Goal: Task Accomplishment & Management: Manage account settings

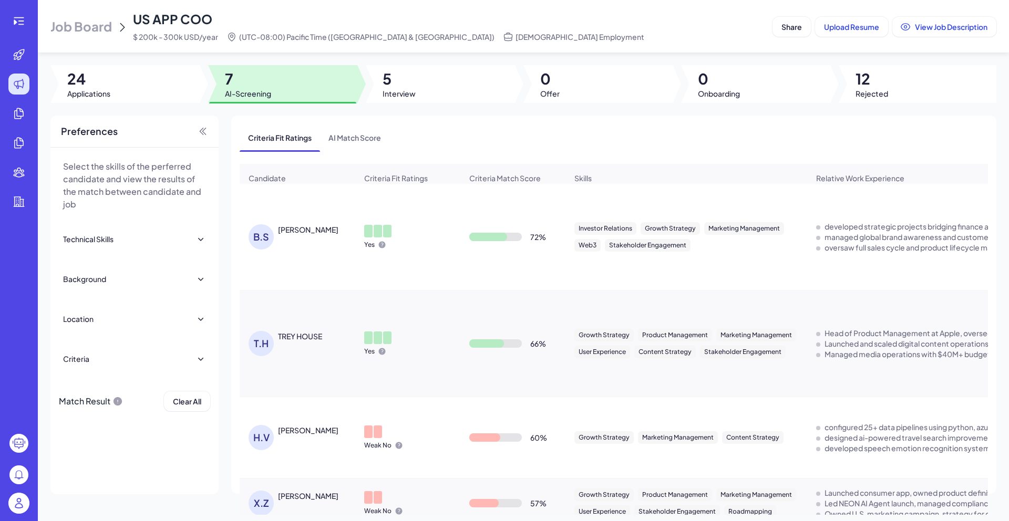
click at [26, 499] on img at bounding box center [18, 503] width 21 height 21
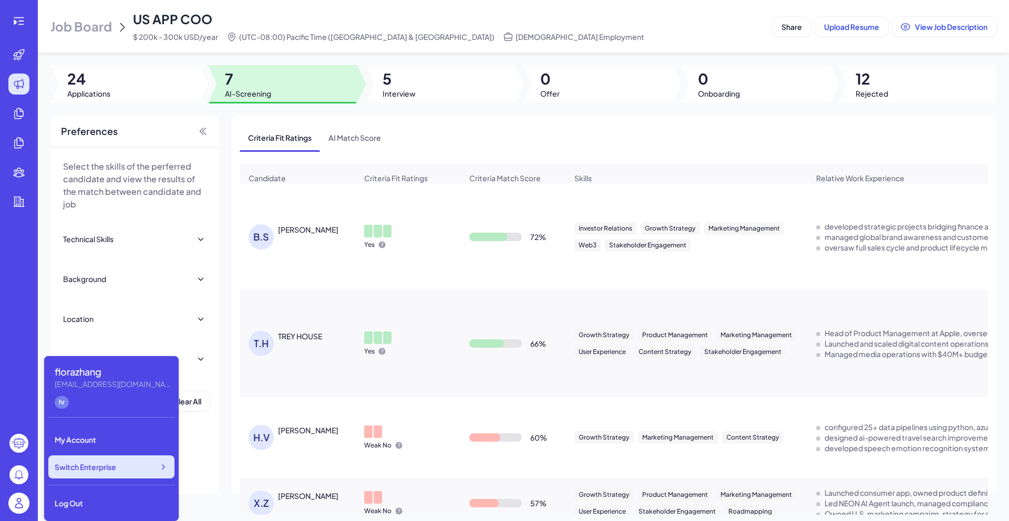
click at [118, 463] on div "Switch Enterprise" at bounding box center [111, 466] width 126 height 23
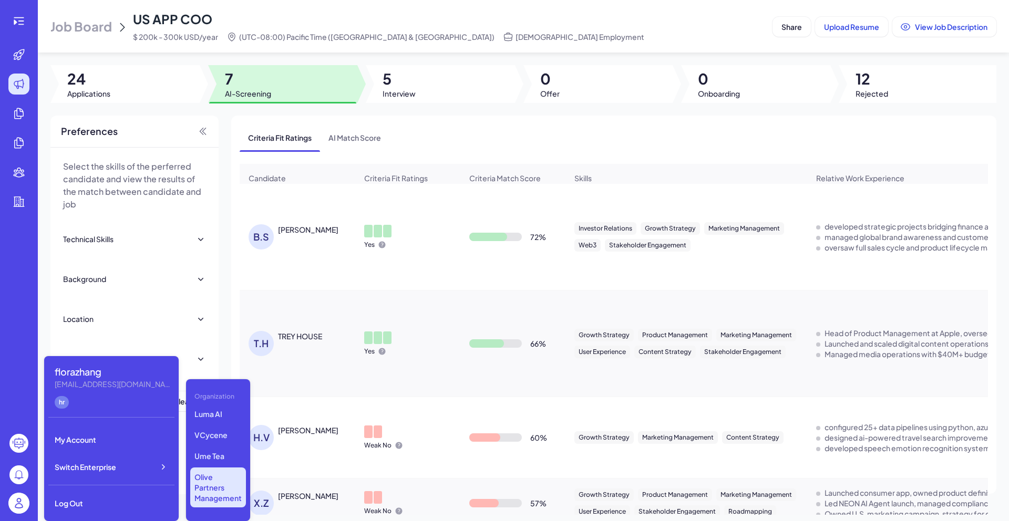
scroll to position [67, 0]
click at [213, 451] on p "Ume Tea" at bounding box center [218, 455] width 56 height 19
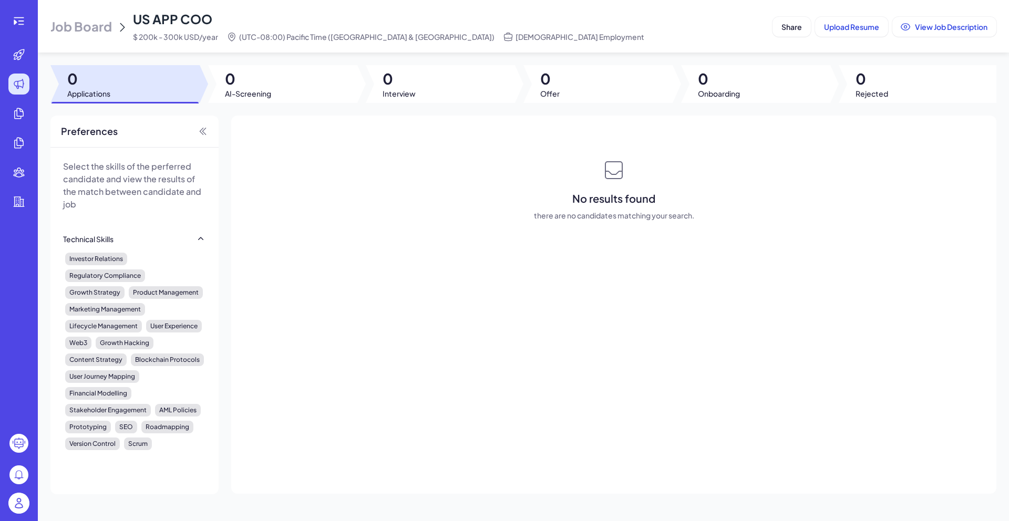
click at [65, 28] on span "Job Board" at bounding box center [80, 26] width 61 height 17
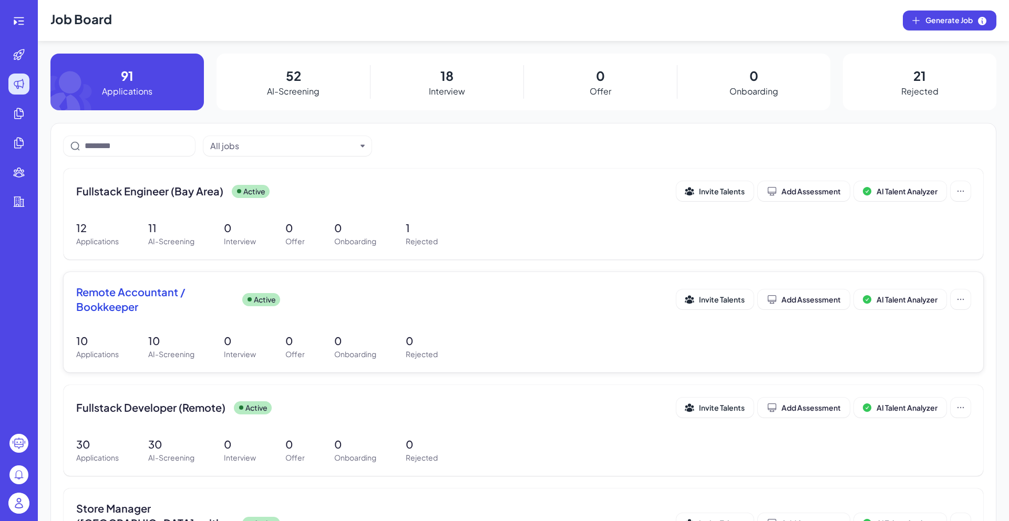
click at [165, 315] on div "Remote Accountant / Bookkeeper Active Invite Talents Add Assessment AI Talent A…" at bounding box center [523, 303] width 894 height 36
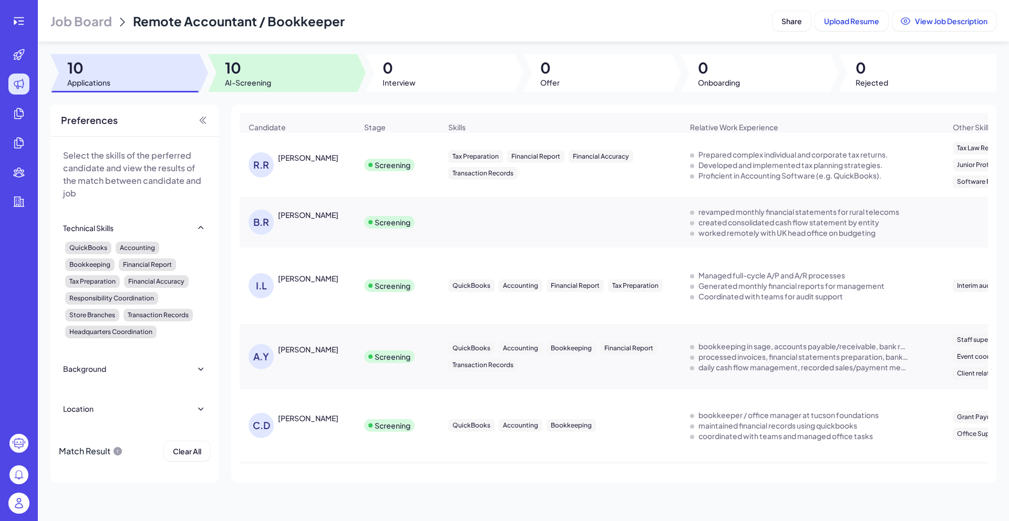
click at [286, 65] on div at bounding box center [282, 73] width 149 height 38
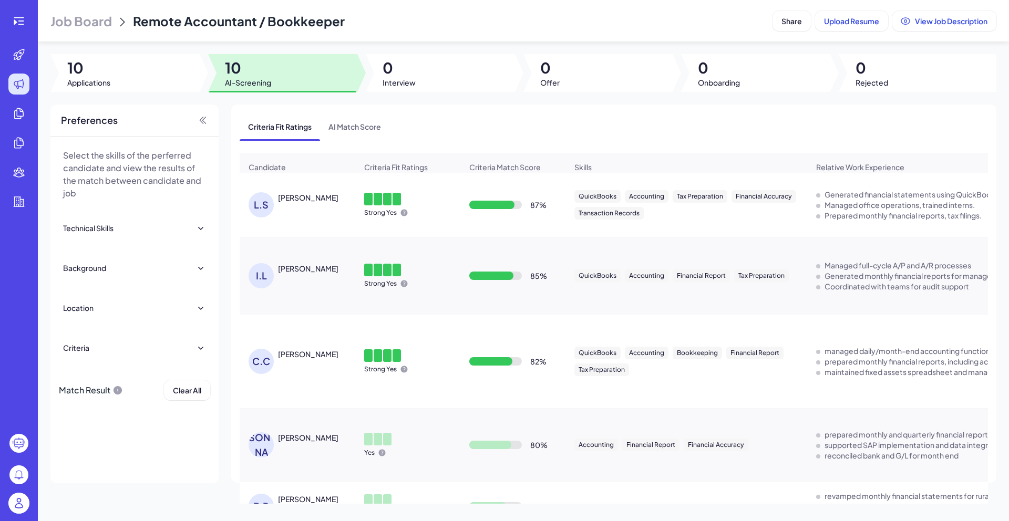
click at [152, 80] on div at bounding box center [124, 73] width 149 height 38
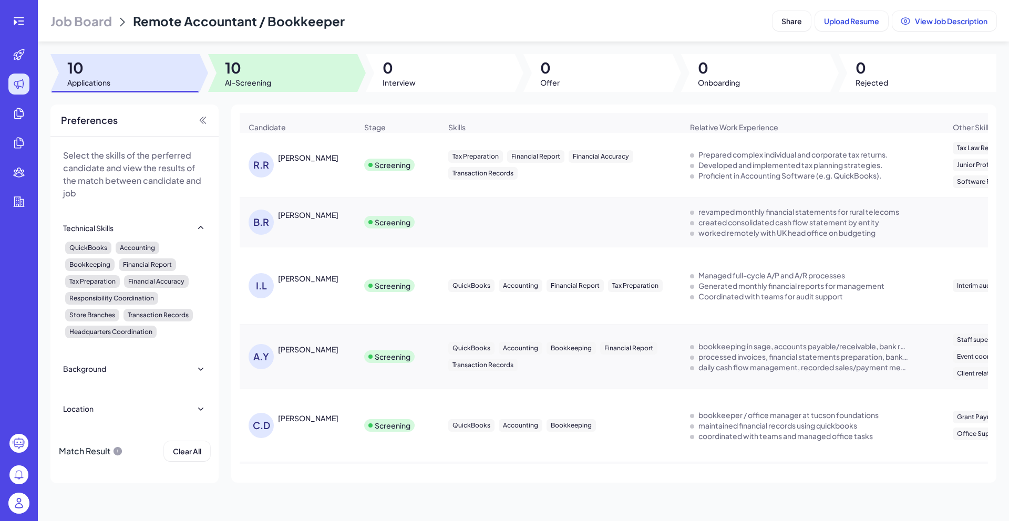
click at [292, 71] on div at bounding box center [282, 73] width 149 height 38
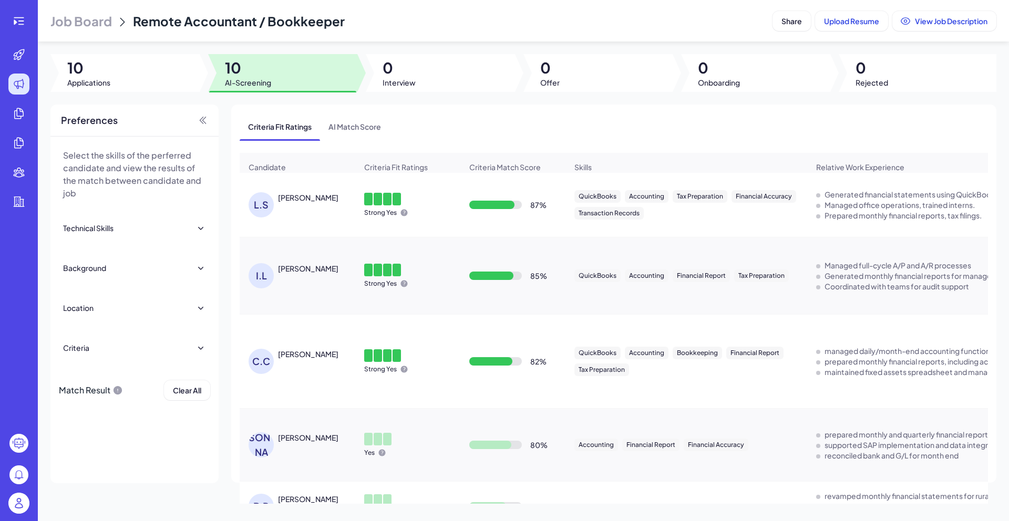
click at [323, 203] on div "Lihong Shi" at bounding box center [317, 197] width 79 height 11
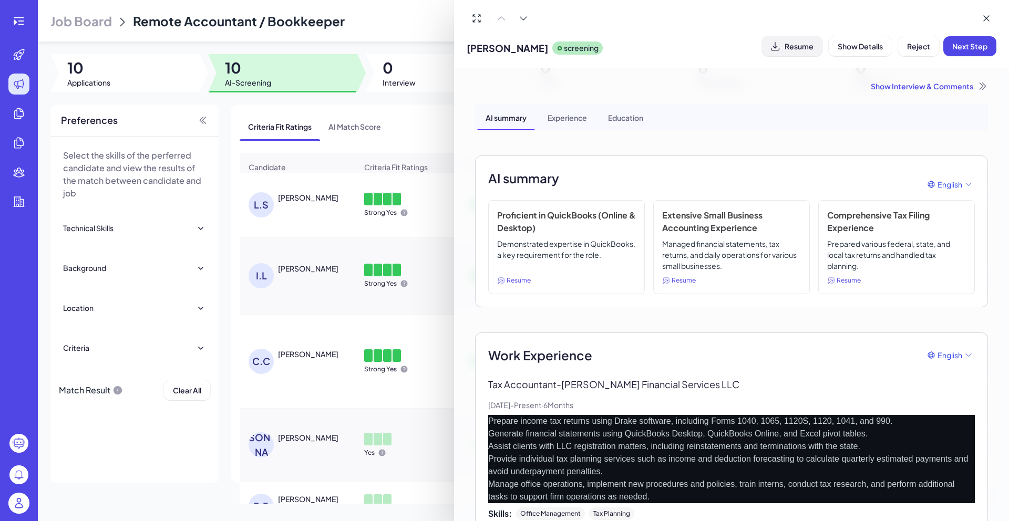
click at [796, 56] on button "Resume" at bounding box center [792, 46] width 60 height 20
click at [933, 88] on div "Show Interview & Comments" at bounding box center [731, 86] width 513 height 11
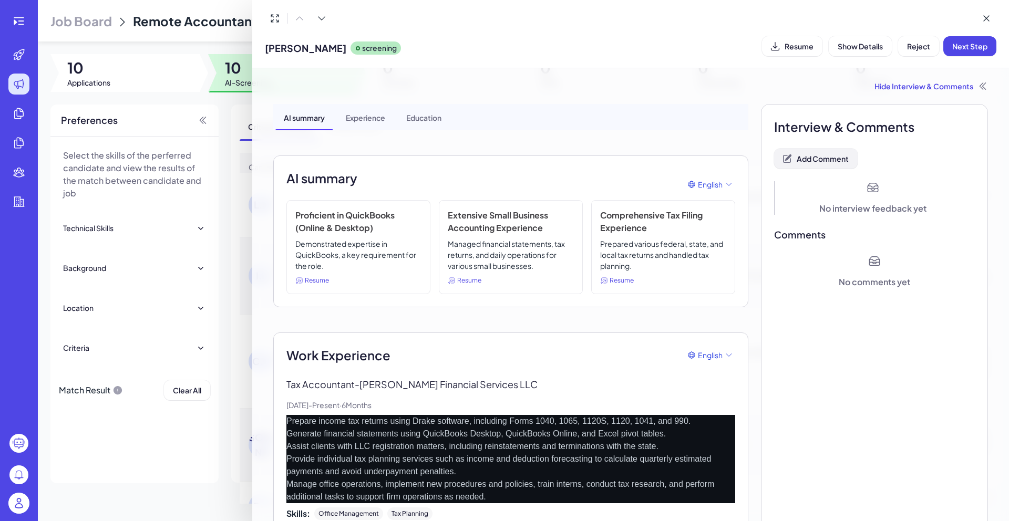
click at [818, 165] on button "Add Comment" at bounding box center [816, 159] width 84 height 20
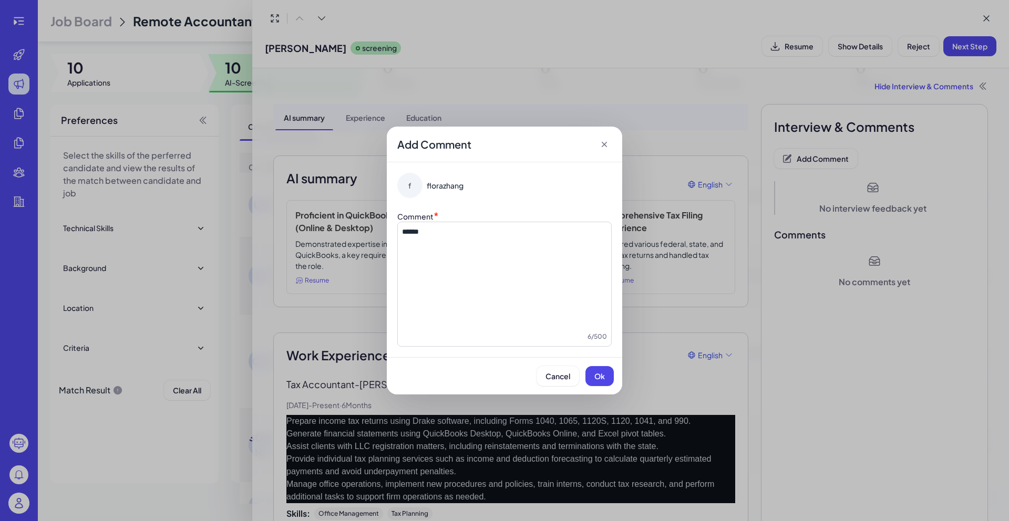
click at [602, 387] on div "Cancel Ok" at bounding box center [504, 375] width 235 height 37
click at [602, 382] on button "Ok" at bounding box center [599, 376] width 28 height 20
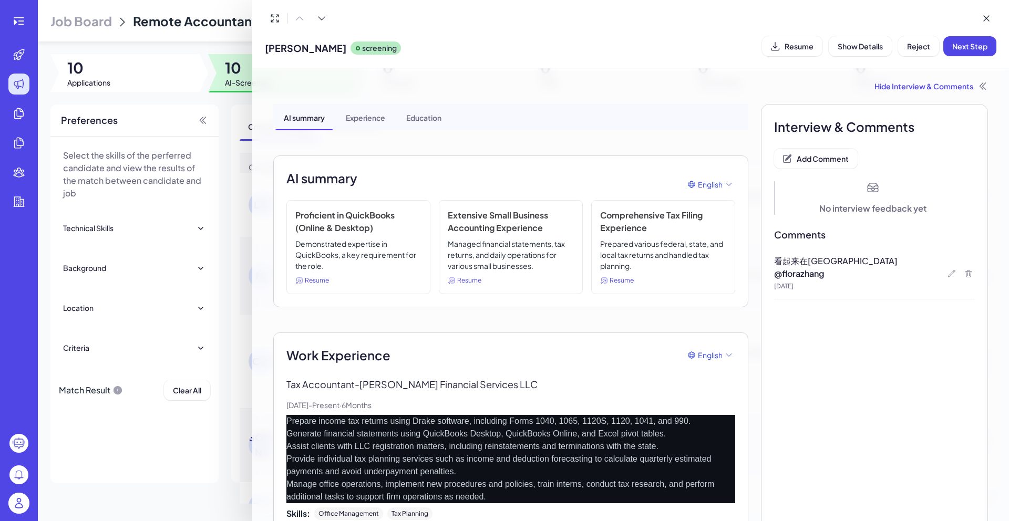
click at [215, 288] on div at bounding box center [504, 260] width 1009 height 521
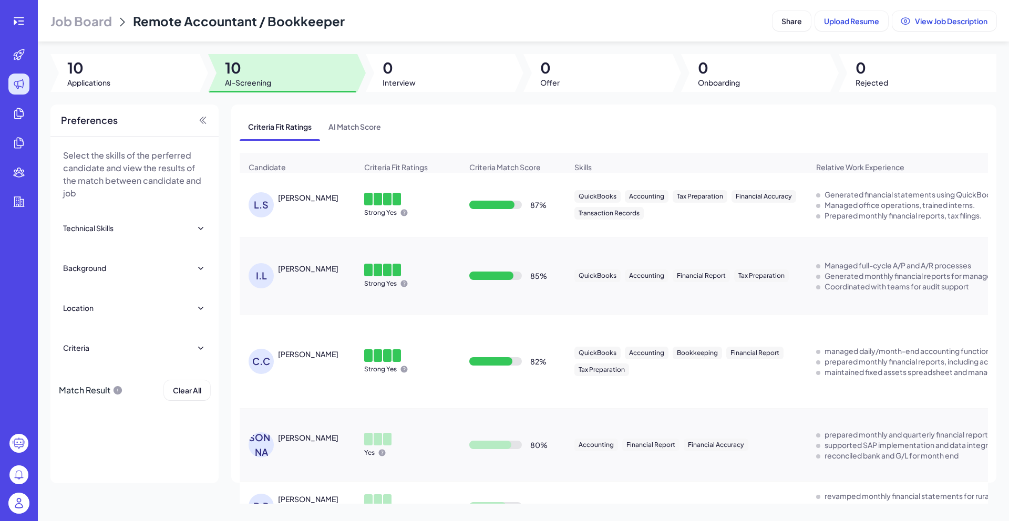
click at [280, 274] on div "Irene Lee" at bounding box center [308, 268] width 60 height 11
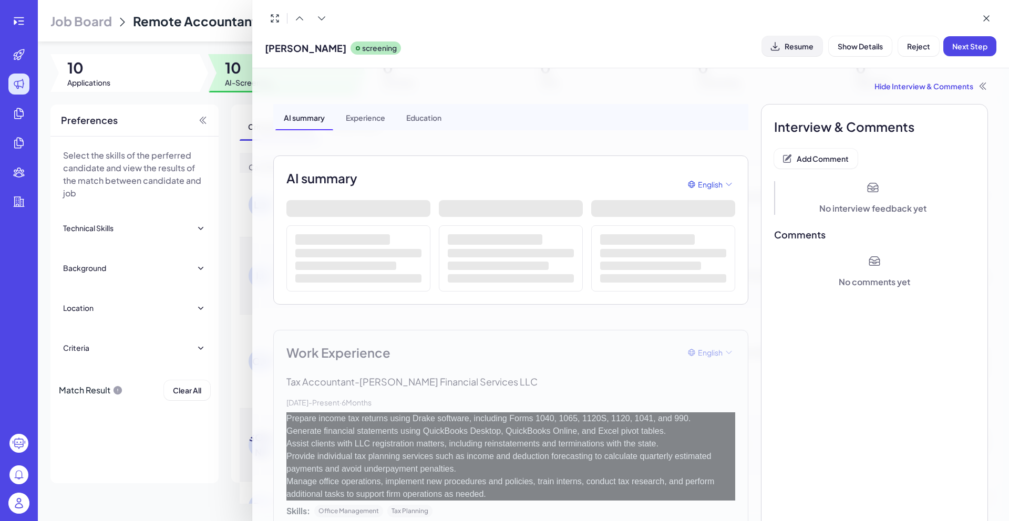
click at [794, 51] on button "Resume" at bounding box center [792, 46] width 60 height 20
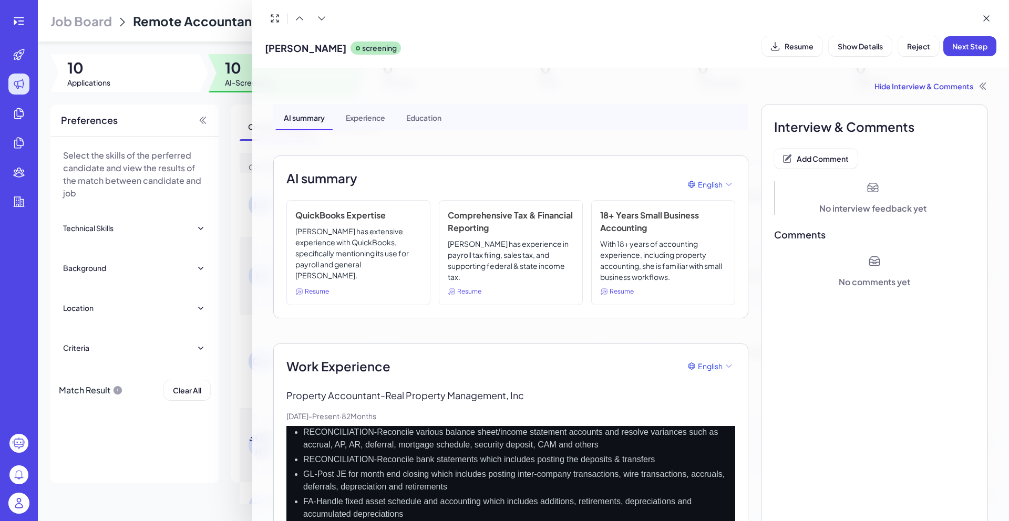
click at [832, 162] on span "Add Comment" at bounding box center [822, 158] width 52 height 9
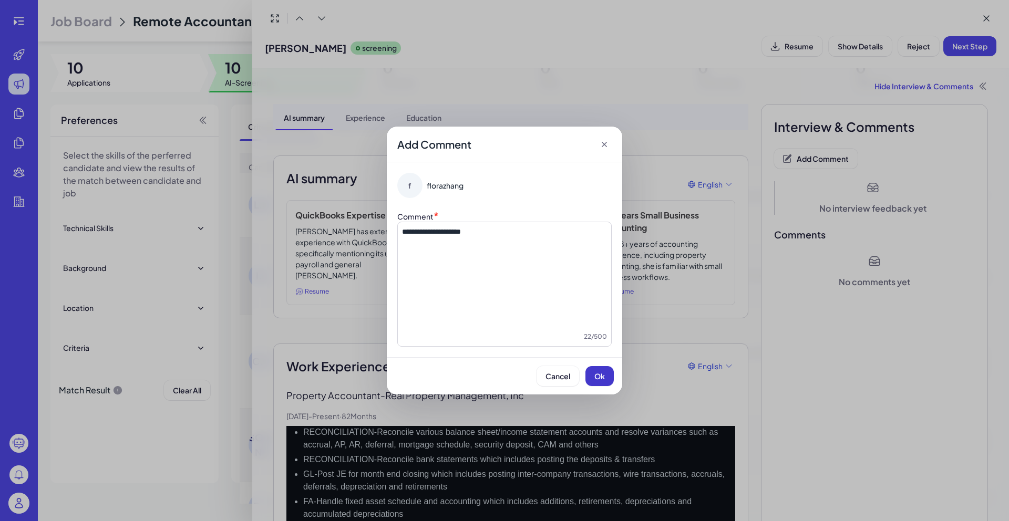
click at [593, 375] on button "Ok" at bounding box center [599, 376] width 28 height 20
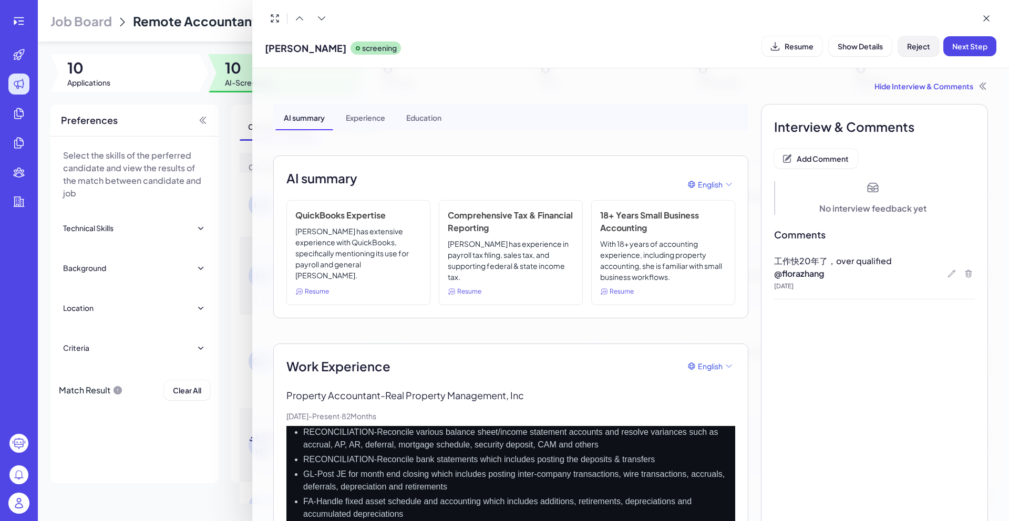
click at [920, 51] on button "Reject" at bounding box center [918, 46] width 41 height 20
click at [982, 120] on button "Ok" at bounding box center [976, 114] width 24 height 18
click at [232, 225] on div at bounding box center [504, 260] width 1009 height 521
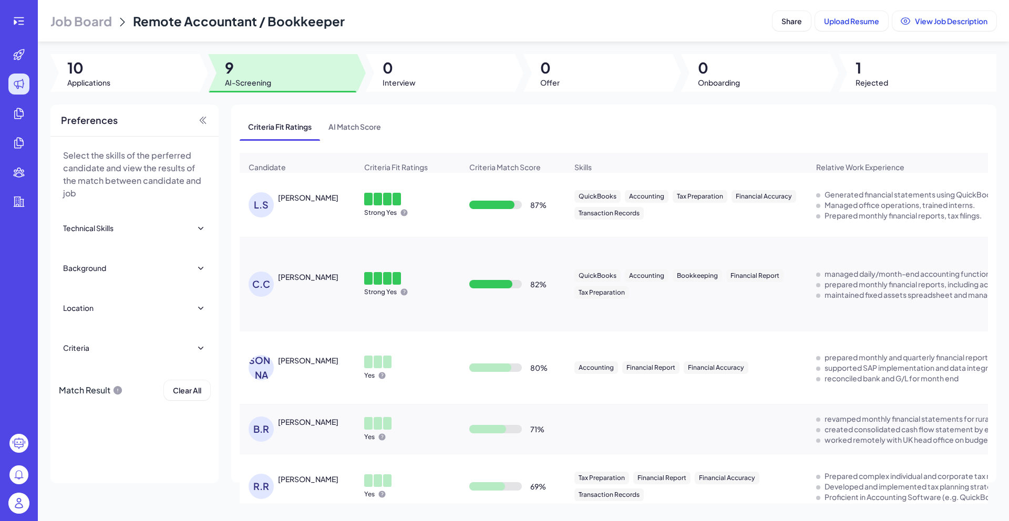
click at [301, 281] on div "Catherine Chen" at bounding box center [308, 277] width 60 height 11
click at [0, 0] on div at bounding box center [0, 0] width 0 height 0
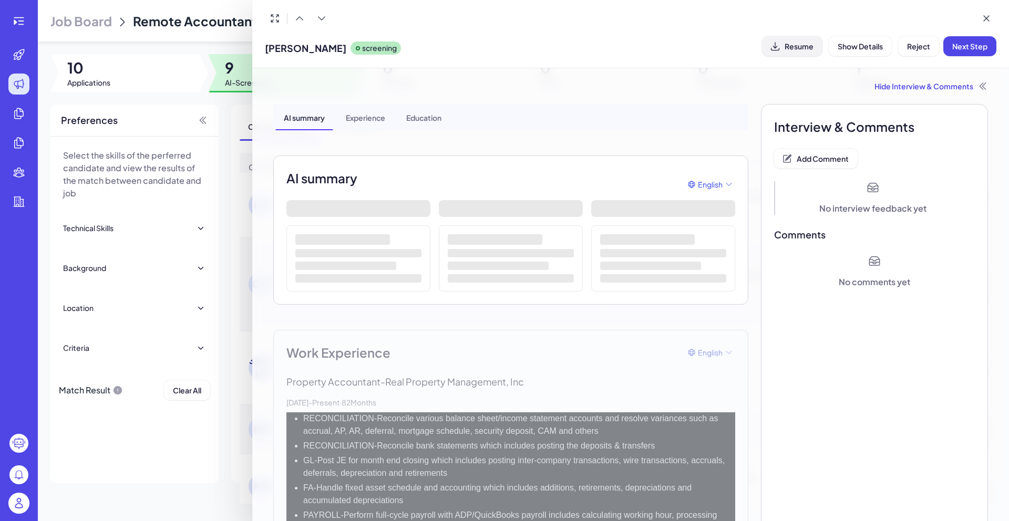
click at [796, 53] on button "Resume" at bounding box center [792, 46] width 60 height 20
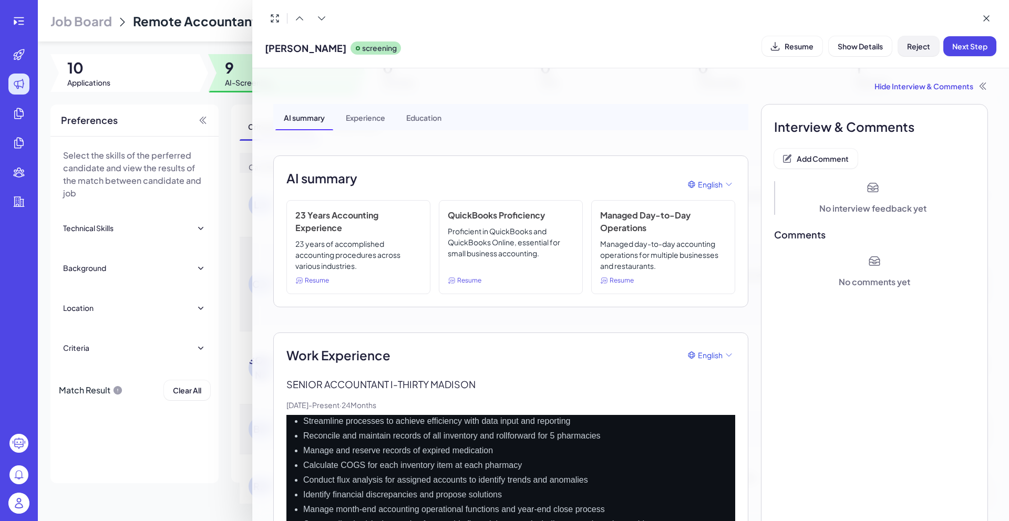
click at [926, 53] on button "Reject" at bounding box center [918, 46] width 41 height 20
click at [835, 165] on button "Add Comment" at bounding box center [816, 159] width 84 height 20
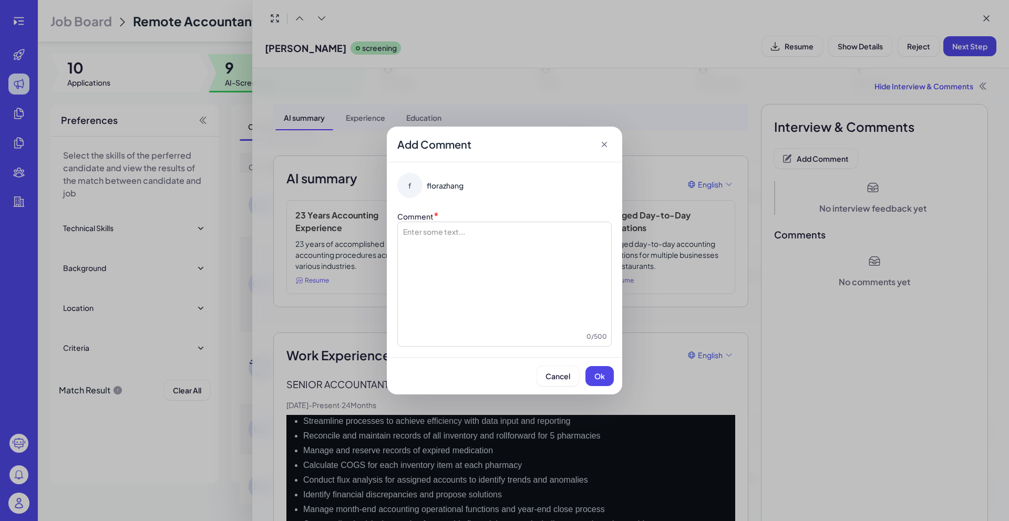
click at [523, 260] on div at bounding box center [504, 278] width 205 height 105
click at [591, 375] on button "Ok" at bounding box center [599, 376] width 28 height 20
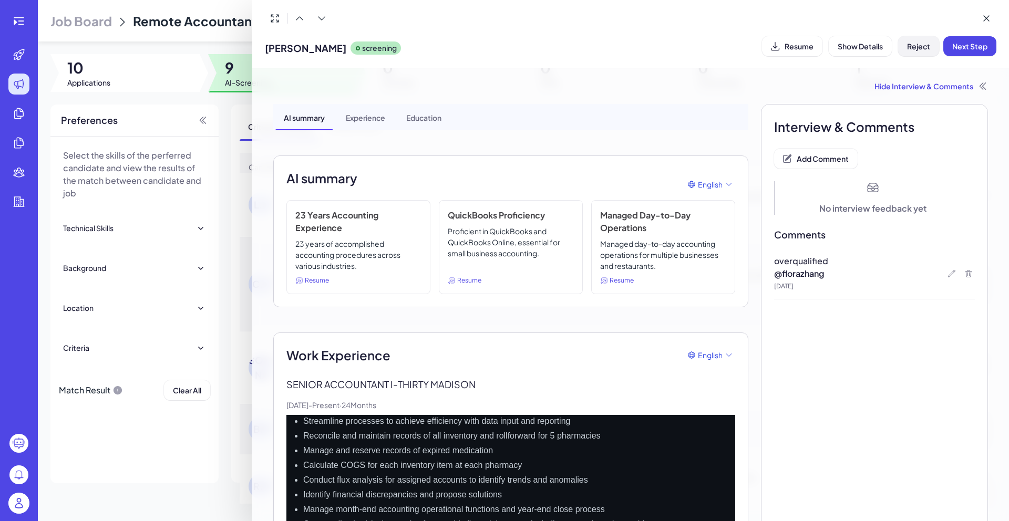
click at [919, 49] on span "Reject" at bounding box center [918, 46] width 23 height 9
click at [975, 113] on span "Ok" at bounding box center [976, 113] width 11 height 9
click at [230, 191] on div at bounding box center [504, 260] width 1009 height 521
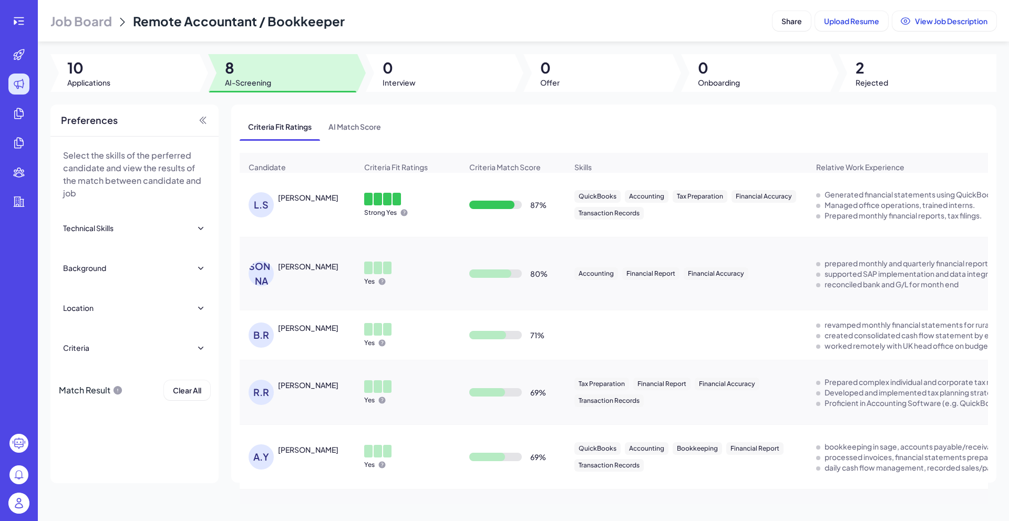
click at [283, 272] on div "June Li" at bounding box center [308, 266] width 60 height 11
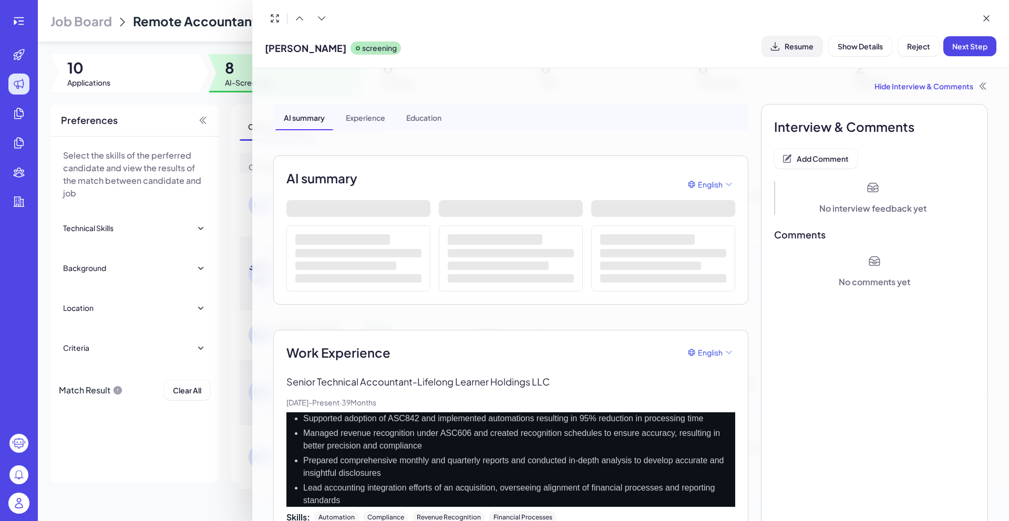
click at [802, 42] on span "Resume" at bounding box center [798, 46] width 29 height 9
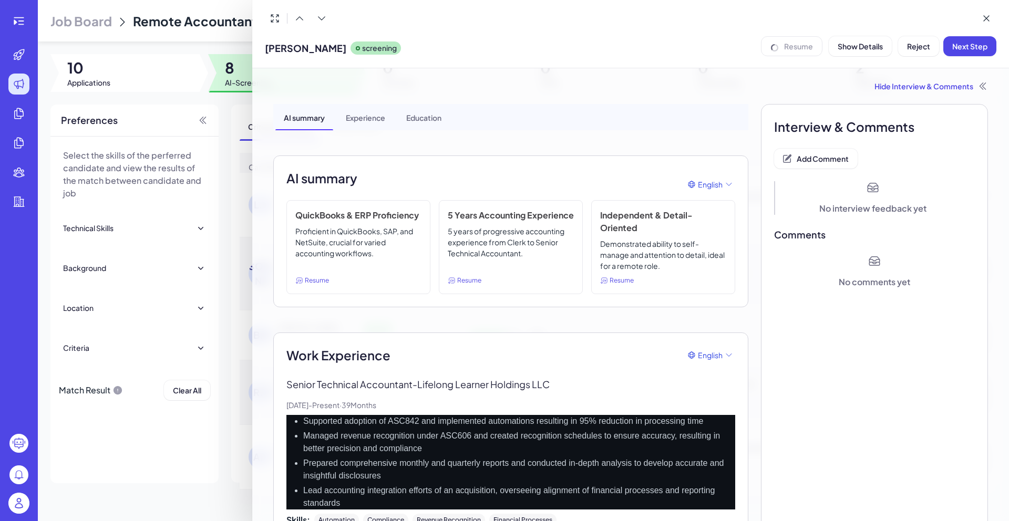
click at [802, 42] on div "Resume" at bounding box center [791, 46] width 61 height 20
click at [826, 166] on button "Add Comment" at bounding box center [816, 159] width 84 height 20
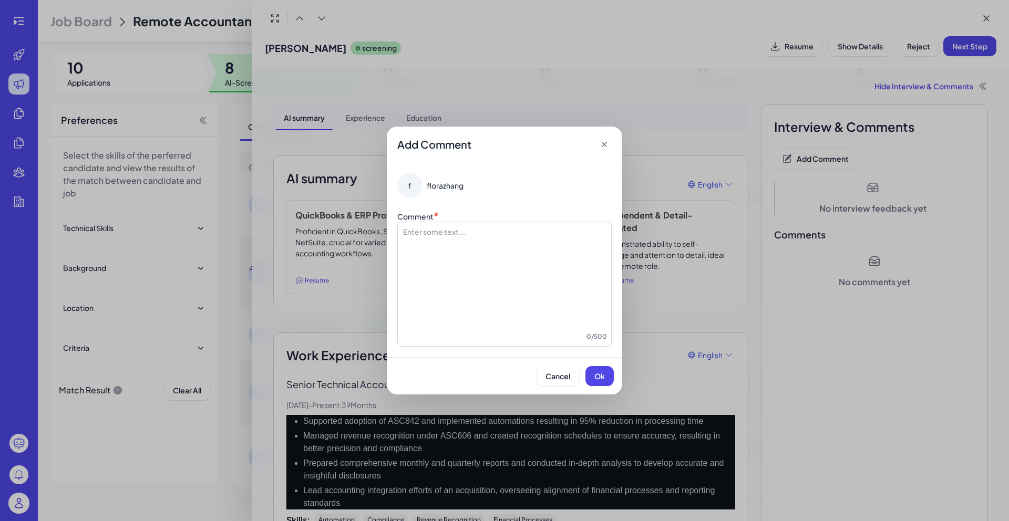
click at [528, 230] on div at bounding box center [504, 278] width 205 height 105
click at [597, 374] on span "Ok" at bounding box center [599, 375] width 11 height 9
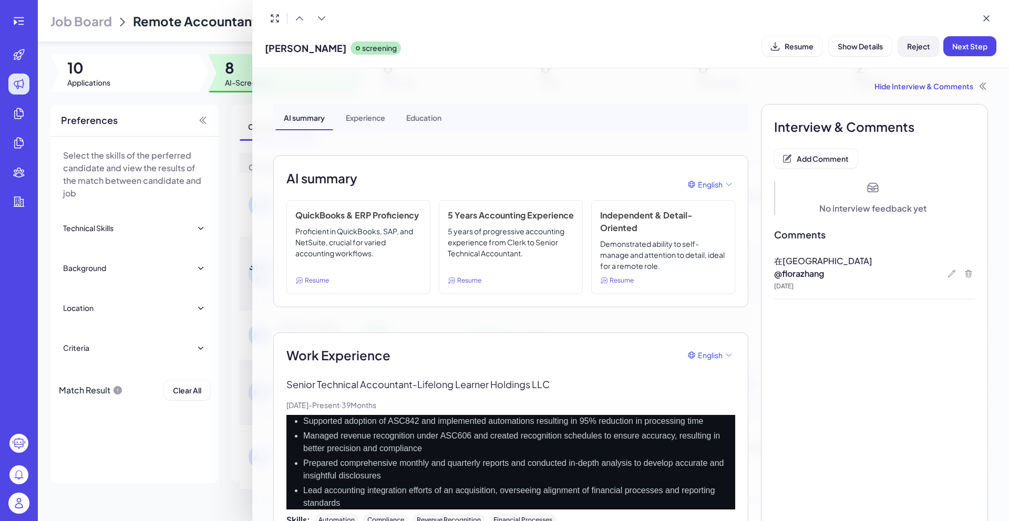
click at [924, 42] on span "Reject" at bounding box center [918, 46] width 23 height 9
click at [970, 120] on button "Ok" at bounding box center [976, 114] width 24 height 18
click at [241, 115] on div at bounding box center [504, 260] width 1009 height 521
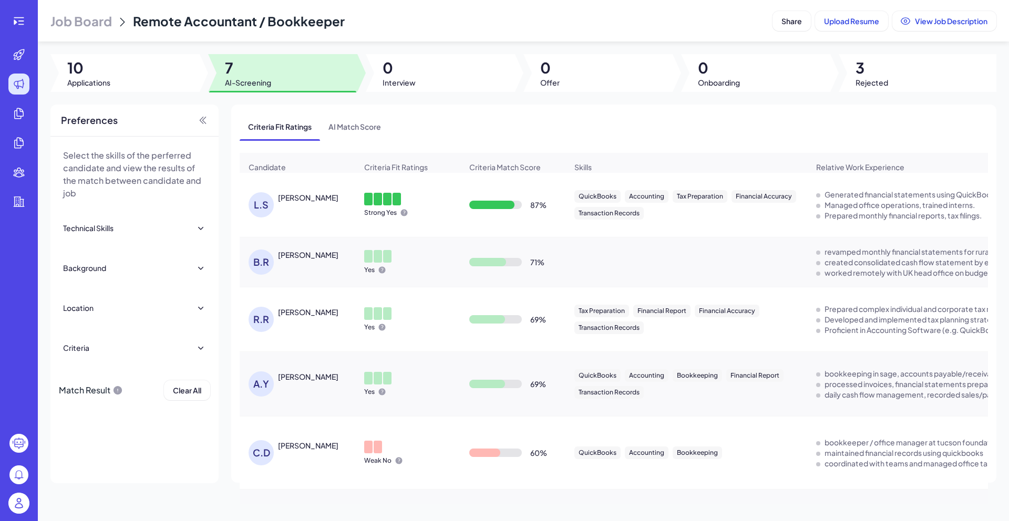
click at [335, 248] on div "B.R Bruce Richardson" at bounding box center [297, 262] width 115 height 42
click at [333, 260] on div "Bruce Richardson" at bounding box center [308, 255] width 60 height 11
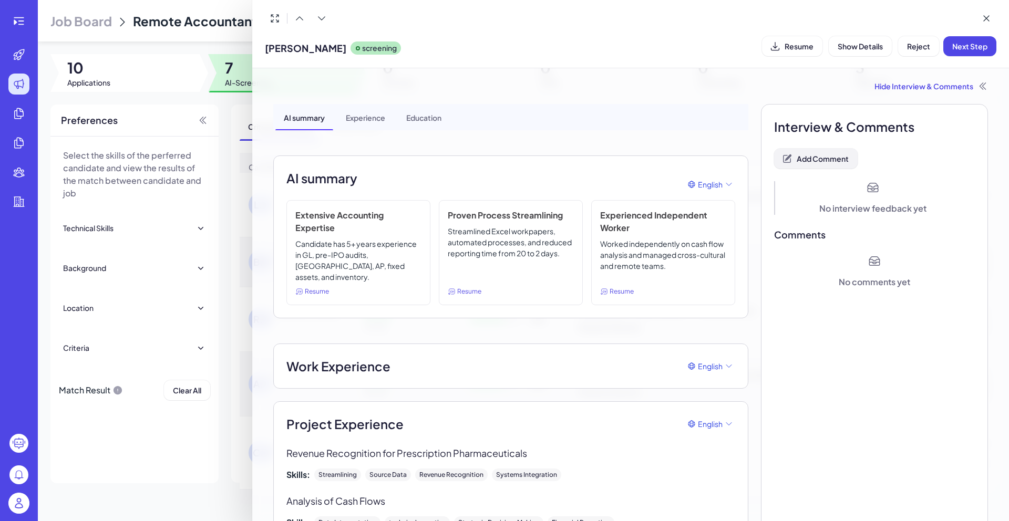
click at [814, 159] on span "Add Comment" at bounding box center [822, 158] width 52 height 9
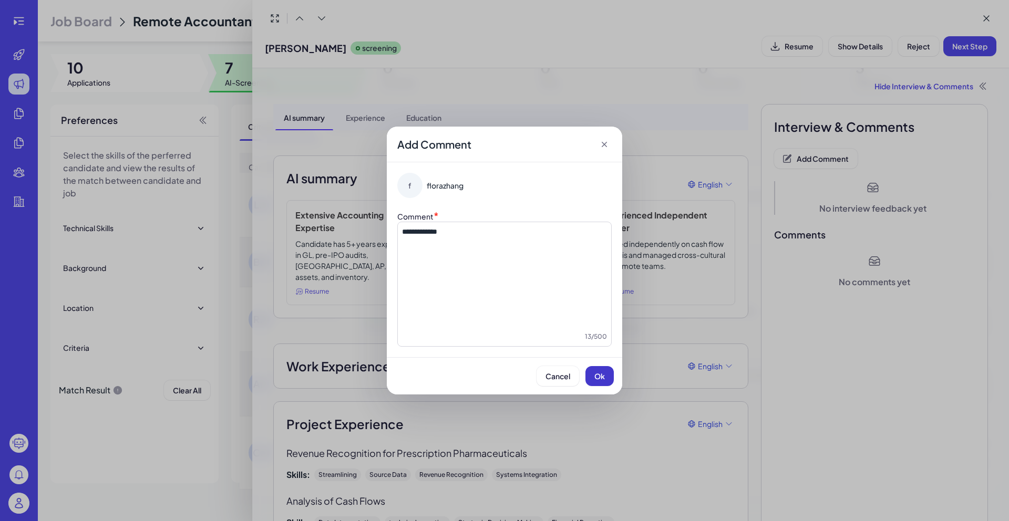
click at [608, 381] on button "Ok" at bounding box center [599, 376] width 28 height 20
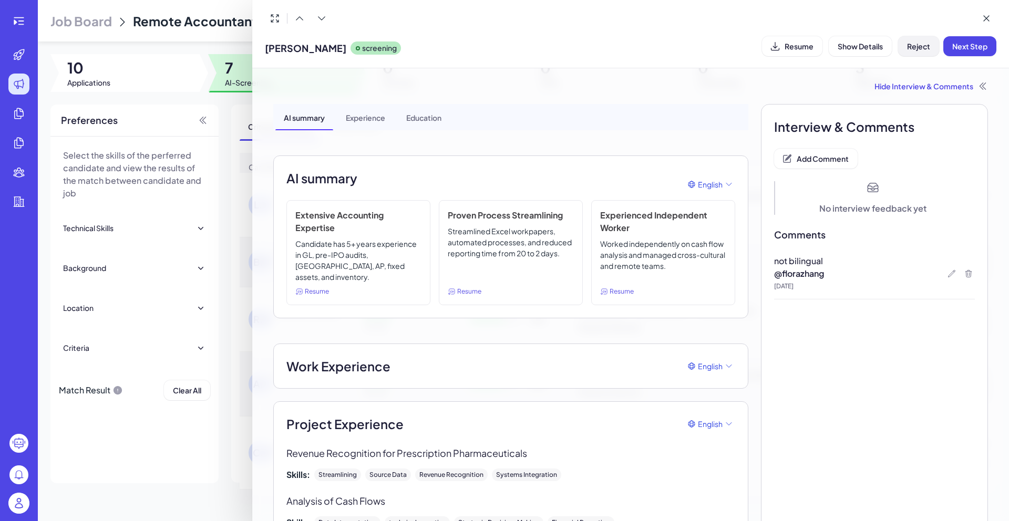
click at [928, 46] on span "Reject" at bounding box center [918, 46] width 23 height 9
click at [975, 110] on span "Ok" at bounding box center [976, 113] width 11 height 9
click at [226, 94] on div at bounding box center [504, 260] width 1009 height 521
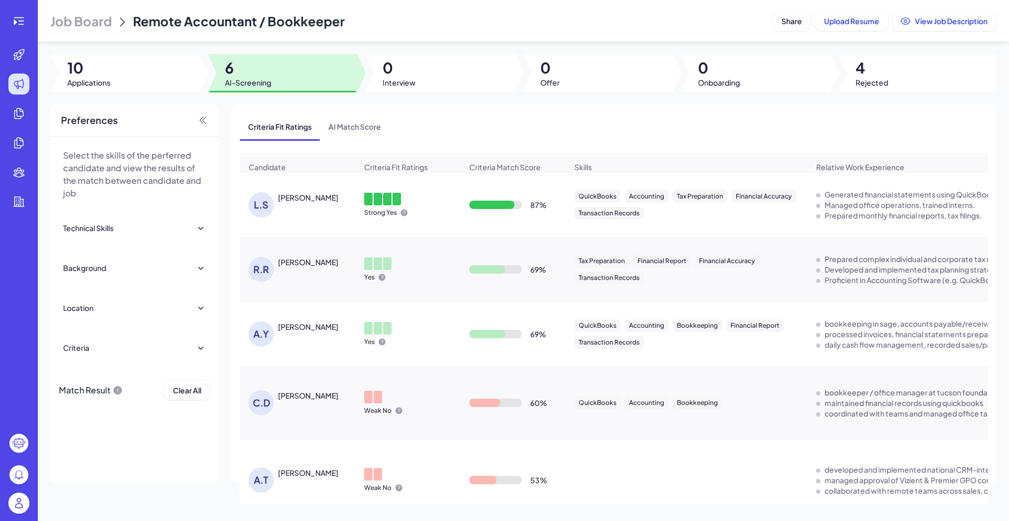
click at [303, 267] on div "Ruifeng Ray Li" at bounding box center [308, 262] width 60 height 11
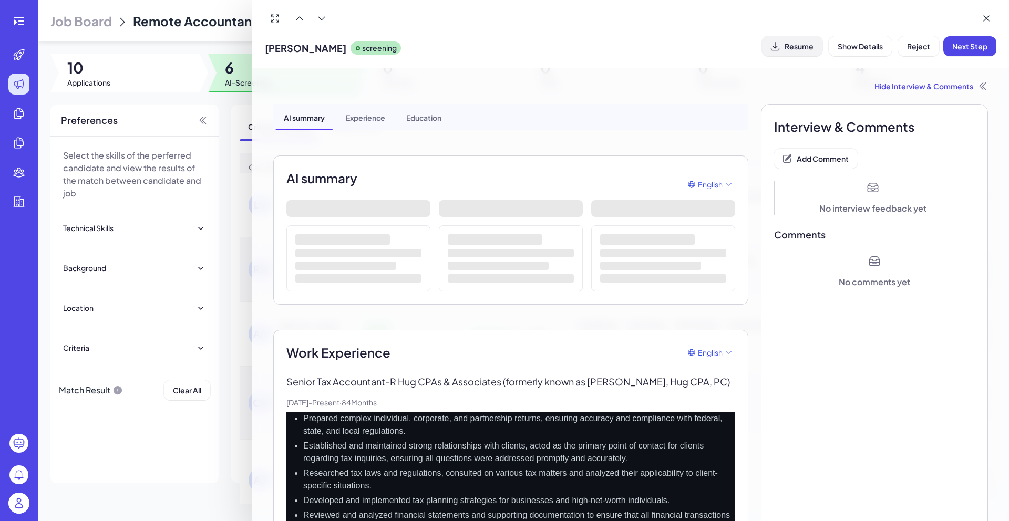
click at [786, 48] on span "Resume" at bounding box center [798, 46] width 29 height 9
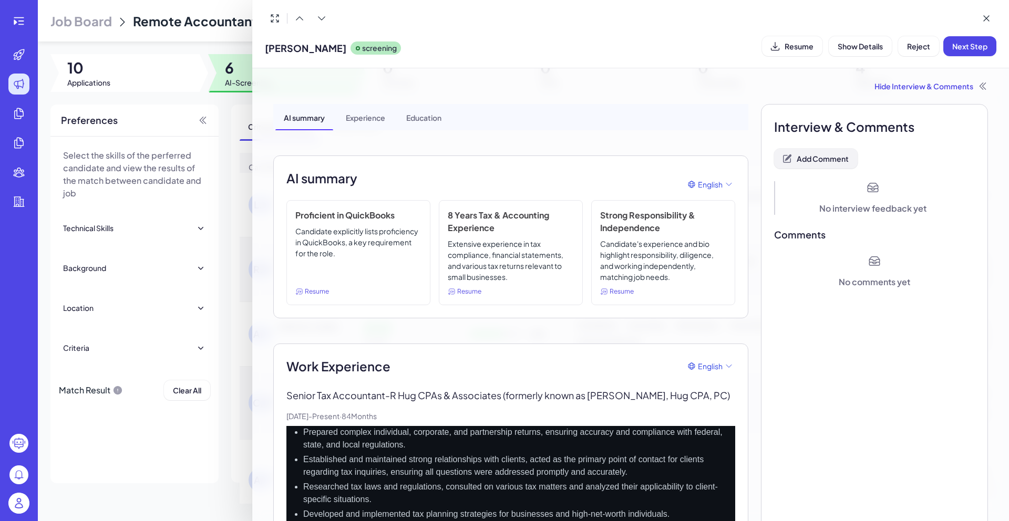
click at [826, 162] on span "Add Comment" at bounding box center [822, 158] width 52 height 9
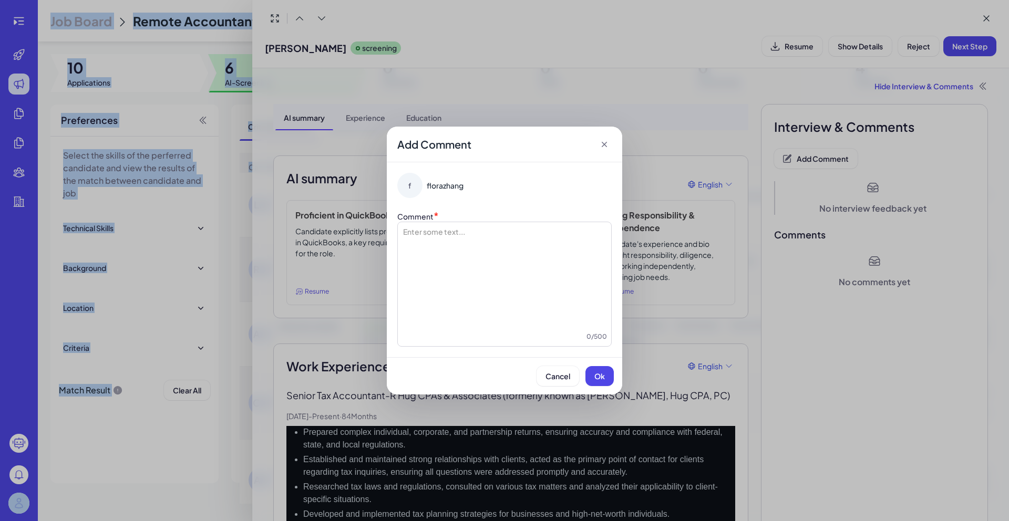
click at [509, 305] on div at bounding box center [504, 278] width 205 height 105
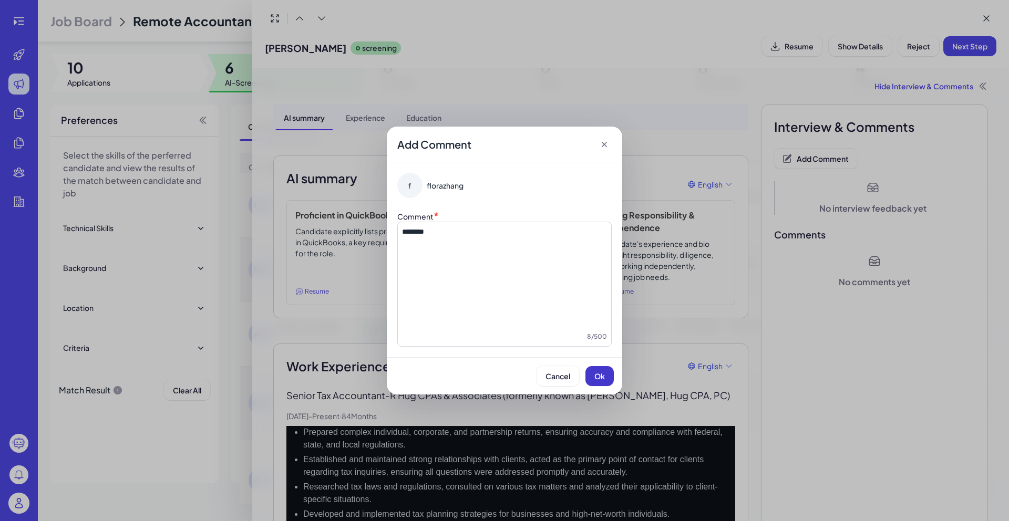
click at [594, 379] on span "Ok" at bounding box center [599, 375] width 11 height 9
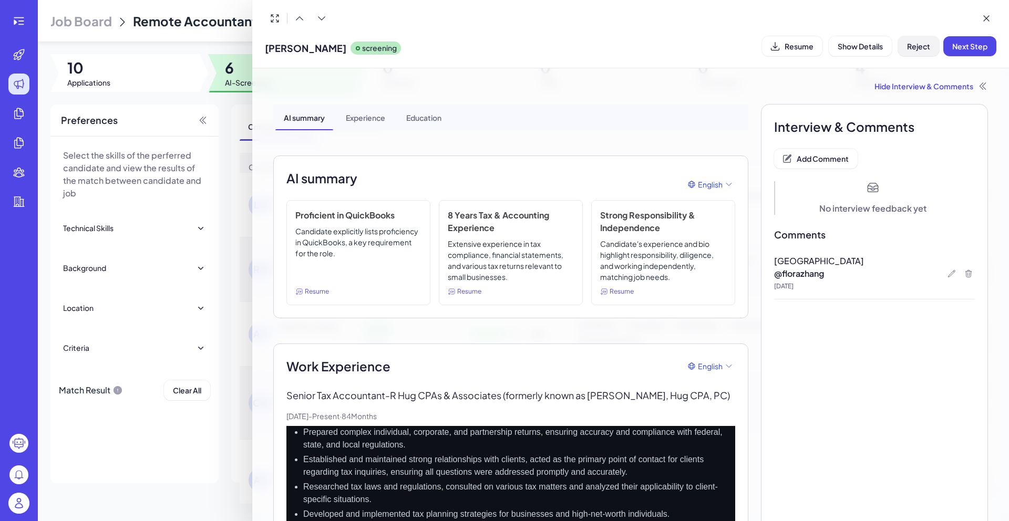
click at [918, 51] on button "Reject" at bounding box center [918, 46] width 41 height 20
click at [971, 116] on span "Ok" at bounding box center [976, 113] width 11 height 9
click at [230, 115] on div at bounding box center [504, 260] width 1009 height 521
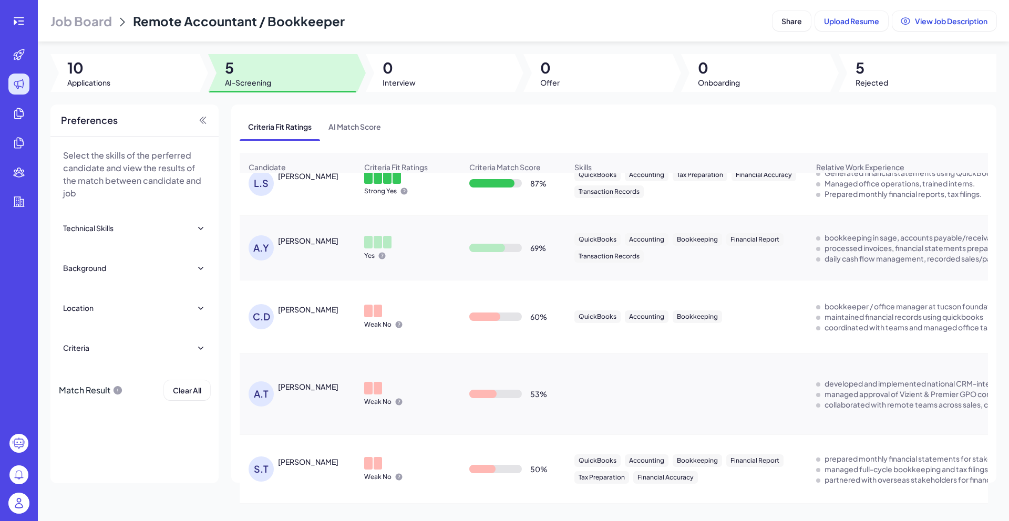
scroll to position [27, 0]
click at [302, 245] on div "Anmei Yang" at bounding box center [308, 240] width 60 height 11
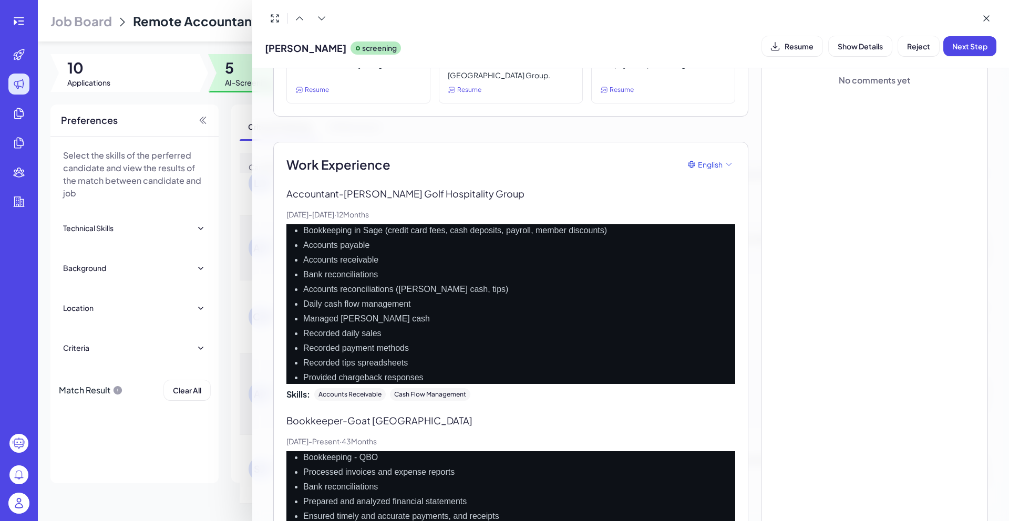
scroll to position [0, 0]
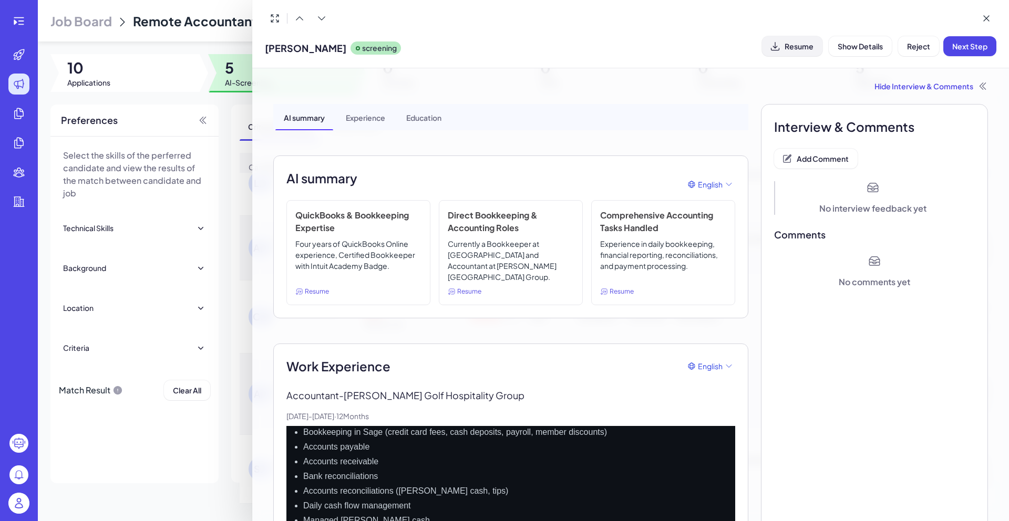
click at [778, 49] on icon at bounding box center [775, 46] width 11 height 11
click at [223, 57] on div at bounding box center [504, 260] width 1009 height 521
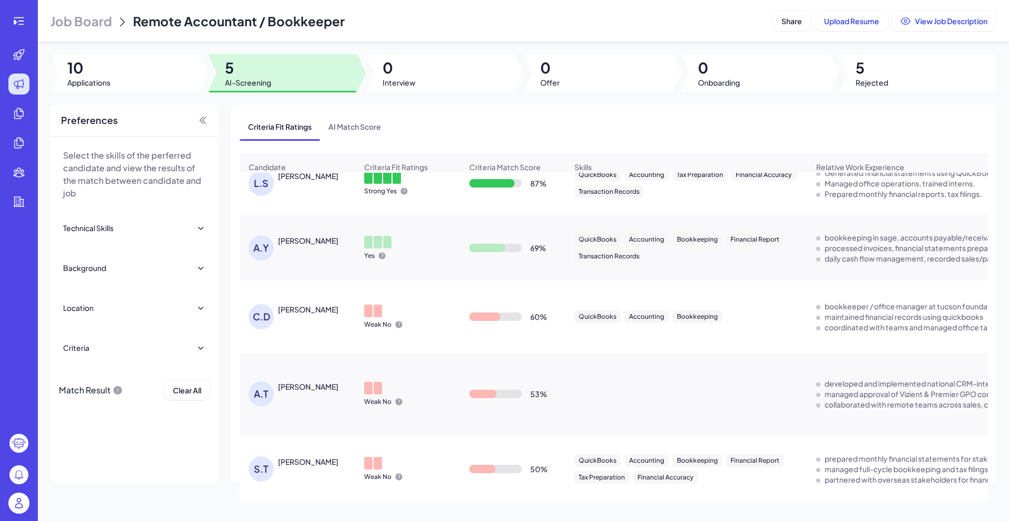
click at [308, 463] on div "Sara Tang" at bounding box center [308, 462] width 60 height 11
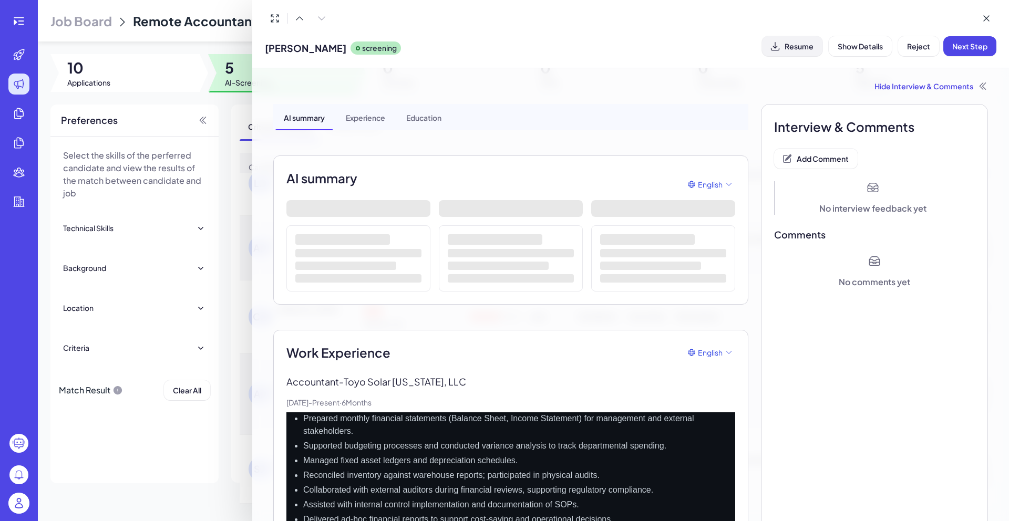
click at [814, 48] on button "Resume" at bounding box center [792, 46] width 60 height 20
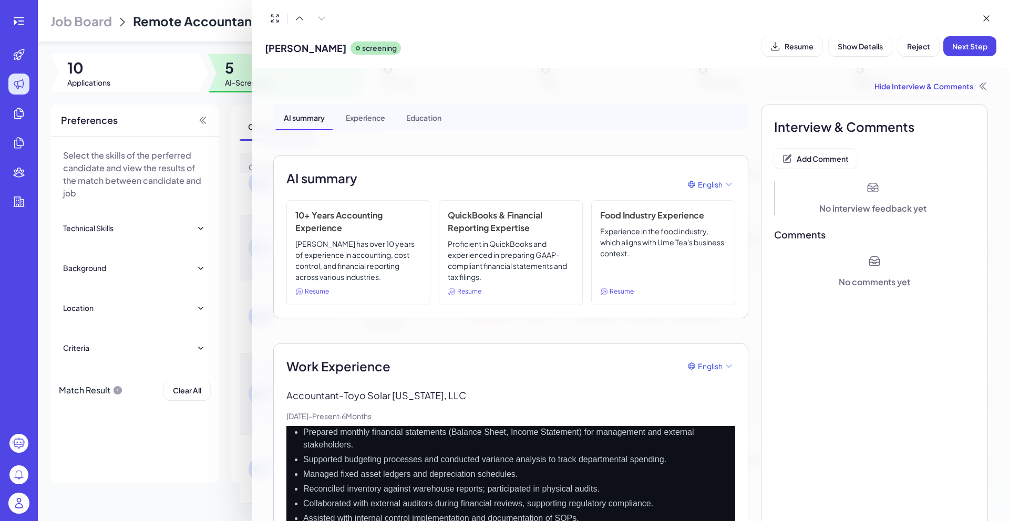
click at [921, 42] on span "Reject" at bounding box center [918, 46] width 23 height 9
click at [796, 162] on span "Add Comment" at bounding box center [822, 158] width 52 height 9
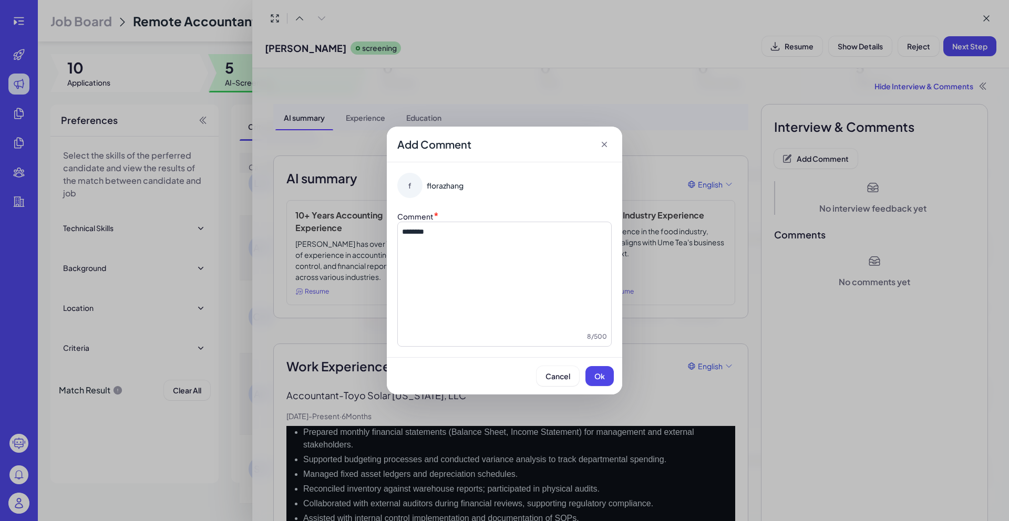
click at [491, 252] on div "********" at bounding box center [504, 278] width 205 height 105
copy span "********"
click at [598, 374] on span "Ok" at bounding box center [599, 375] width 11 height 9
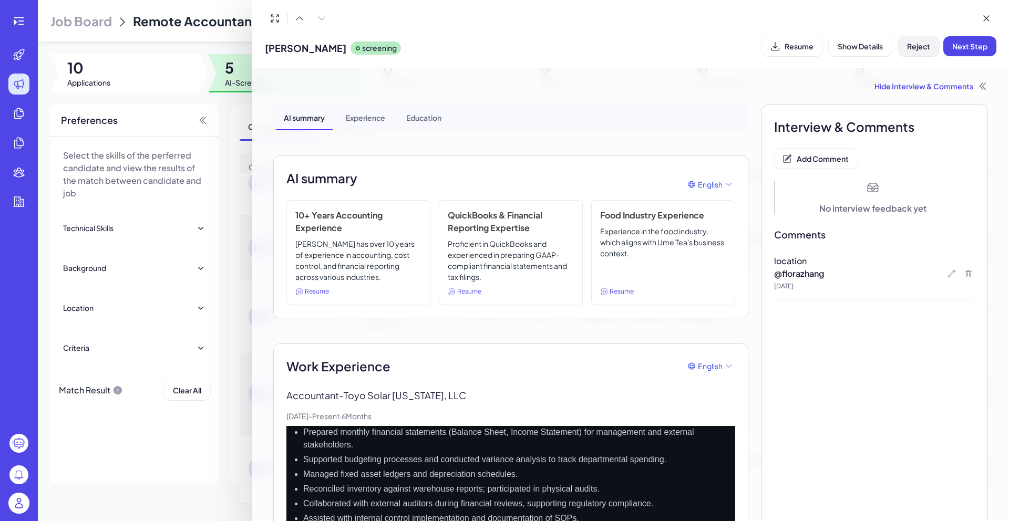
click at [909, 53] on button "Reject" at bounding box center [918, 46] width 41 height 20
click at [979, 117] on span "Ok" at bounding box center [976, 113] width 11 height 9
click at [215, 99] on div at bounding box center [504, 260] width 1009 height 521
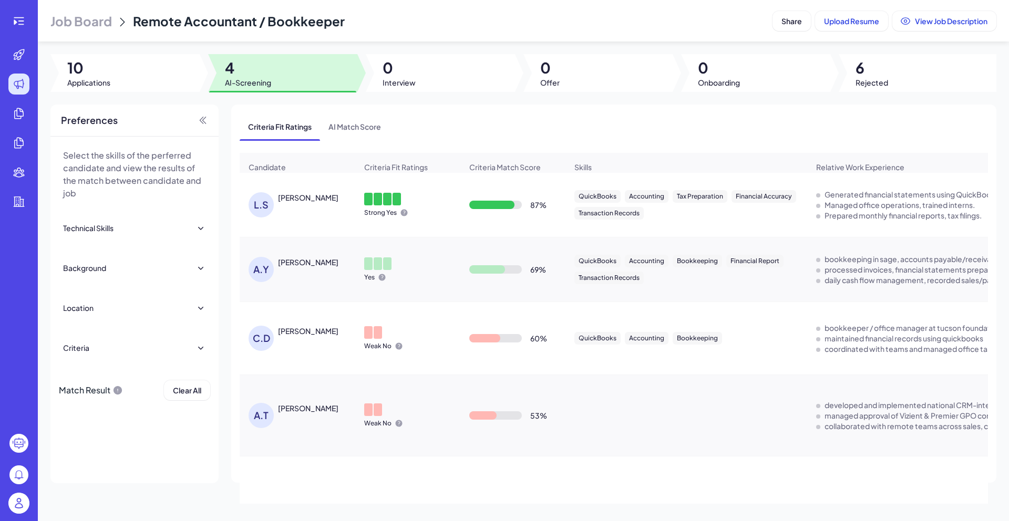
scroll to position [0, 0]
click at [314, 267] on div "Anmei Yang" at bounding box center [308, 262] width 60 height 11
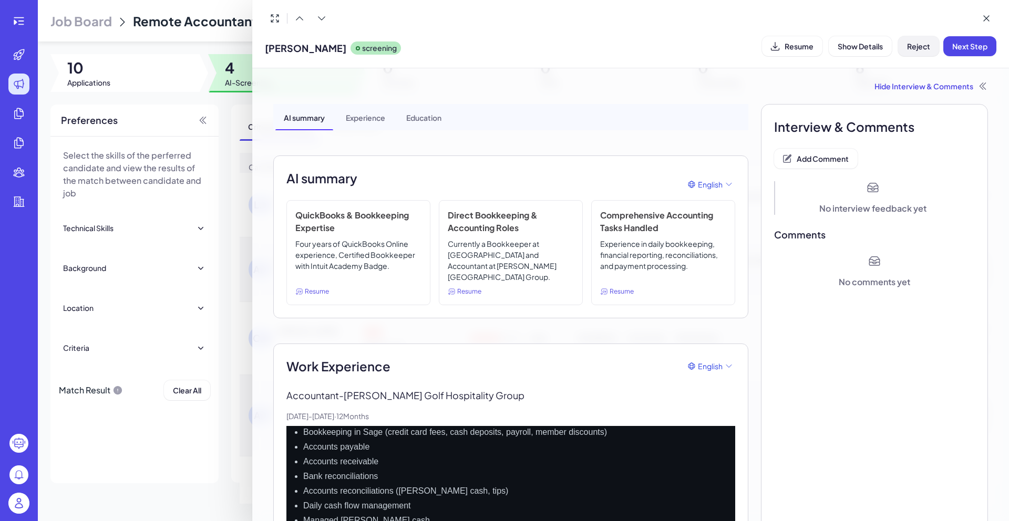
click at [913, 49] on span "Reject" at bounding box center [918, 46] width 23 height 9
click at [833, 63] on div "Anmei Yang screening Resume Show Details Reject Next Step" at bounding box center [630, 34] width 757 height 68
click at [817, 158] on span "Add Comment" at bounding box center [822, 158] width 52 height 9
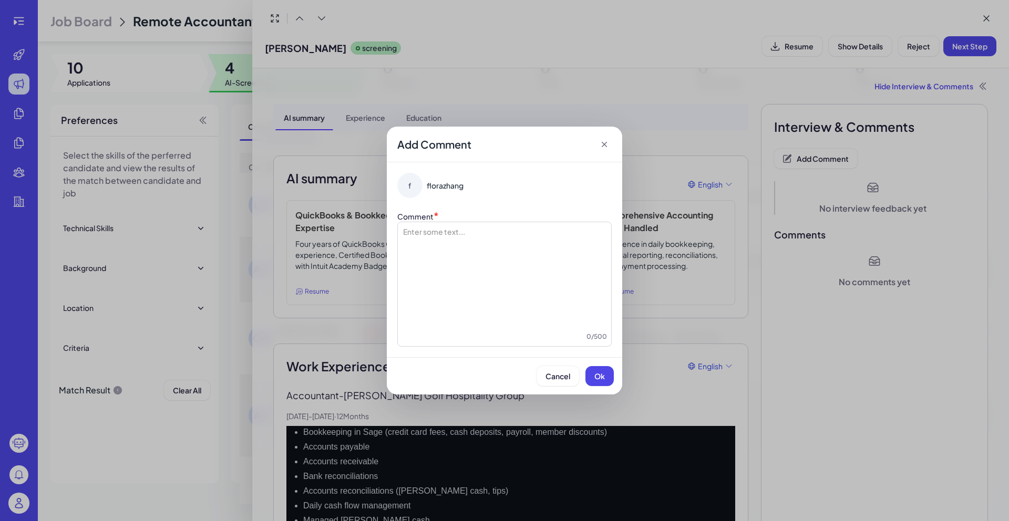
click at [567, 247] on div at bounding box center [504, 278] width 205 height 105
click at [600, 379] on span "Ok" at bounding box center [599, 375] width 11 height 9
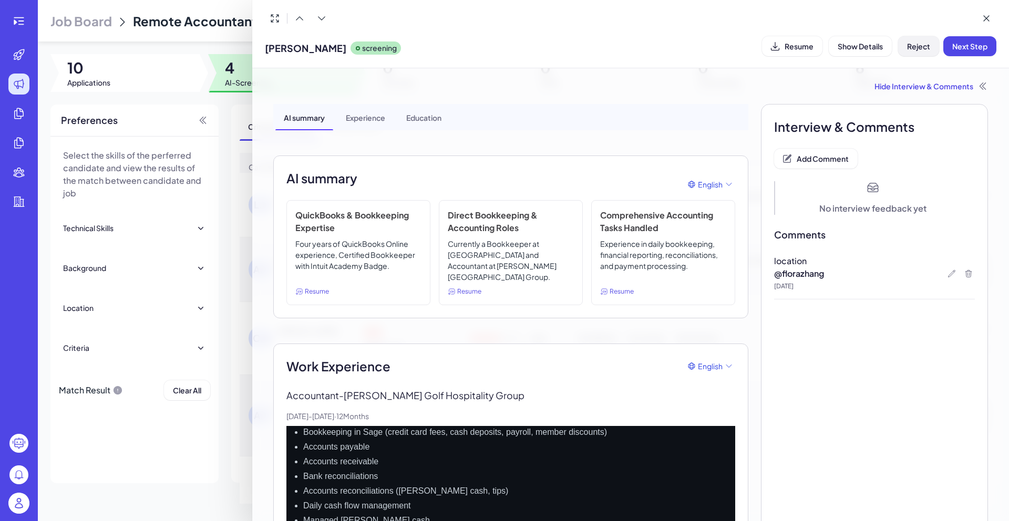
click at [906, 55] on button "Reject" at bounding box center [918, 46] width 41 height 20
click at [974, 119] on button "Ok" at bounding box center [976, 114] width 24 height 18
click at [227, 105] on div at bounding box center [504, 260] width 1009 height 521
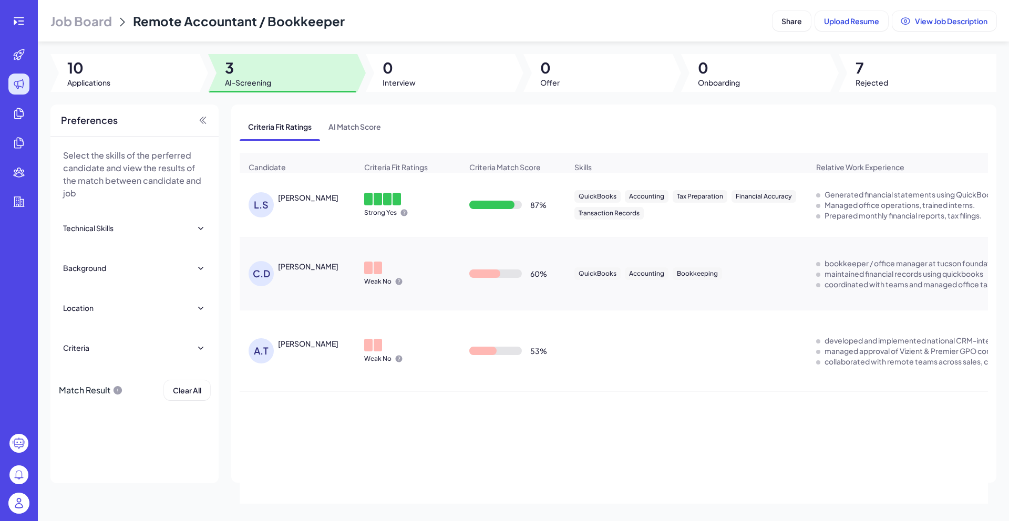
click at [299, 203] on div "Lihong Shi" at bounding box center [308, 197] width 60 height 11
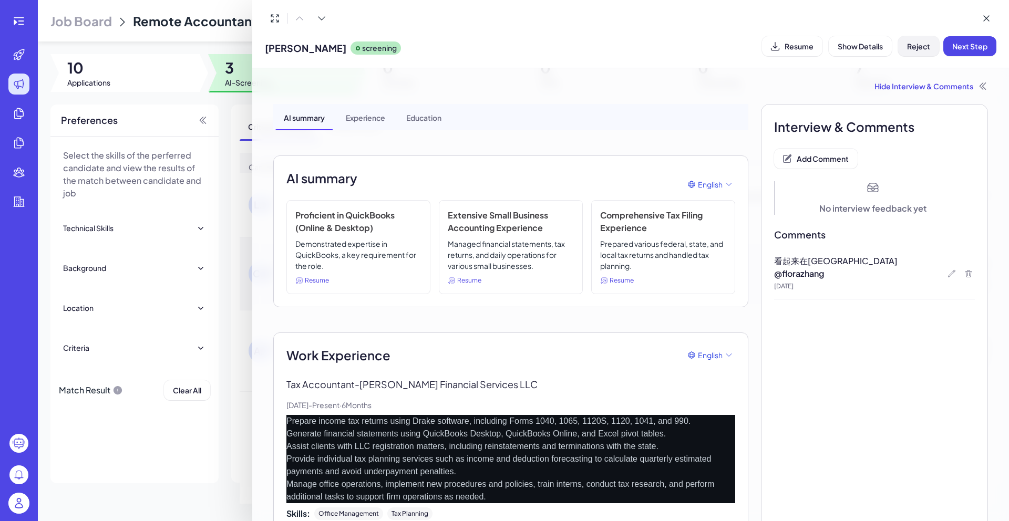
click at [928, 50] on span "Reject" at bounding box center [918, 46] width 23 height 9
click at [979, 110] on span "Ok" at bounding box center [976, 113] width 11 height 9
click at [208, 137] on div at bounding box center [504, 260] width 1009 height 521
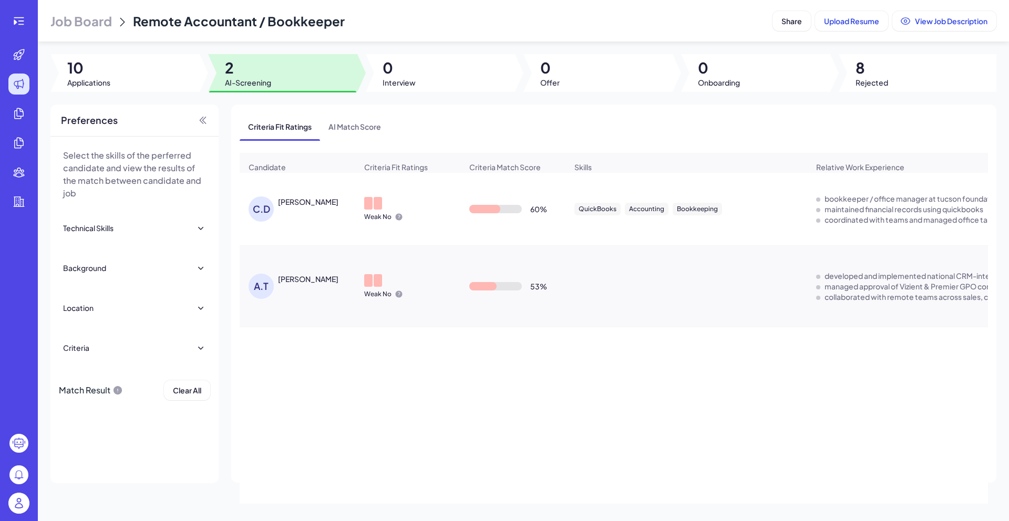
click at [297, 206] on div "CHYNA DAVIS" at bounding box center [308, 201] width 60 height 11
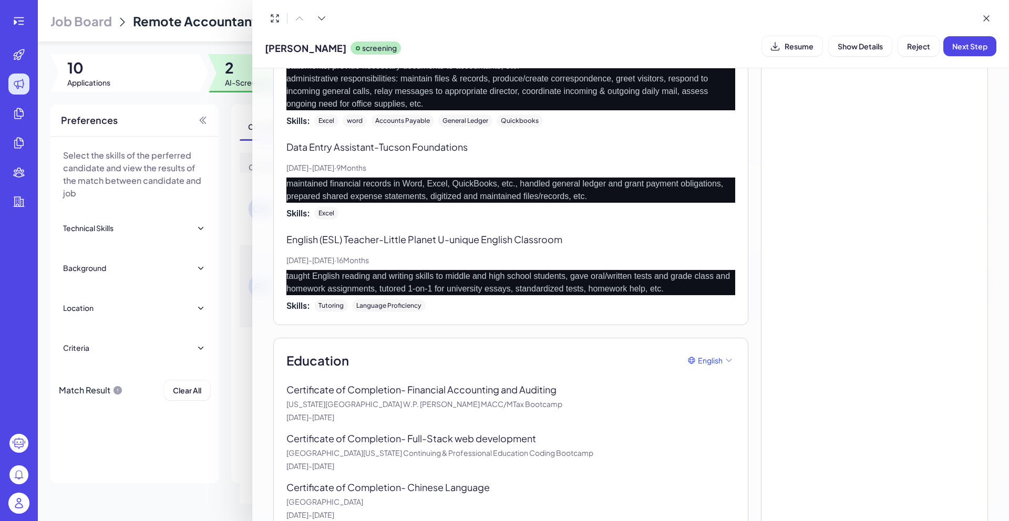
scroll to position [503, 0]
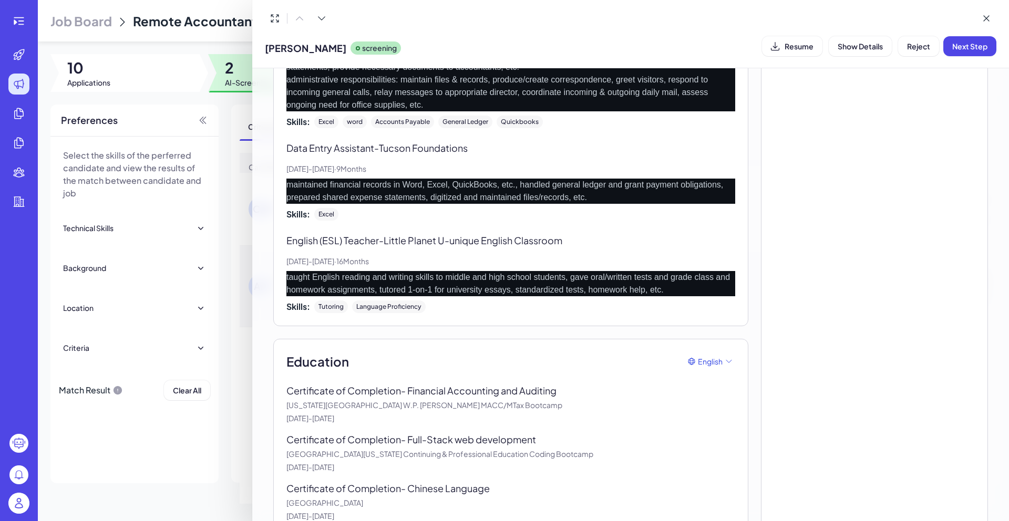
click at [230, 422] on div at bounding box center [504, 260] width 1009 height 521
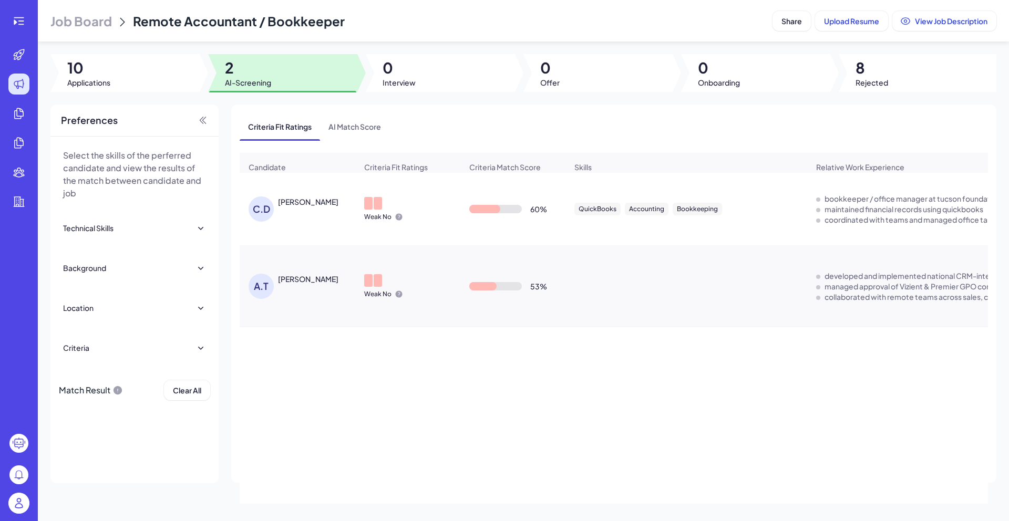
click at [298, 281] on div "ANDY TEAGUE" at bounding box center [308, 279] width 60 height 11
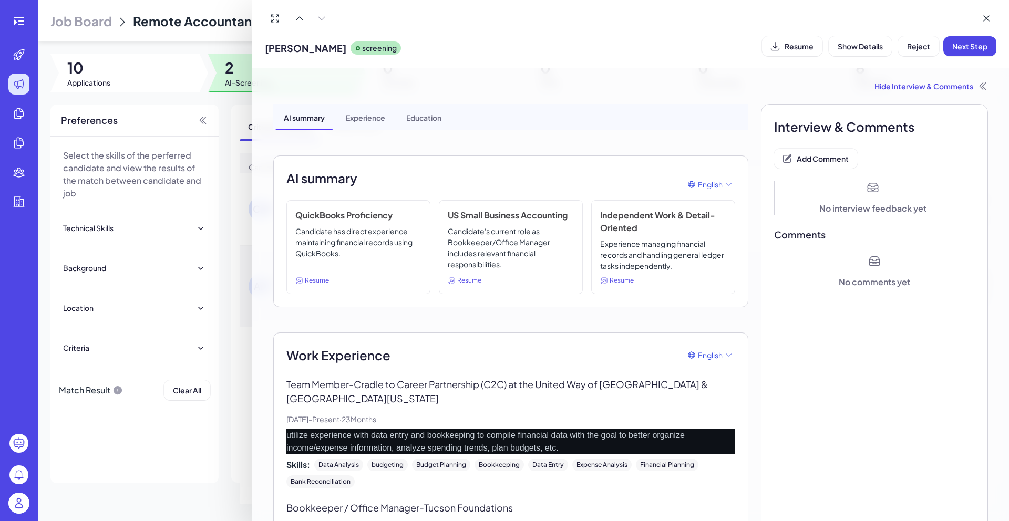
scroll to position [202, 0]
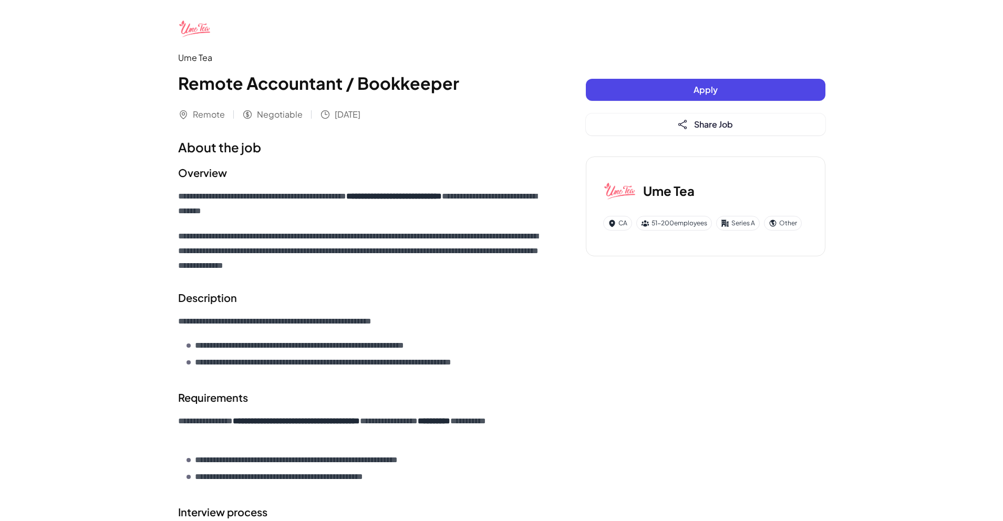
scroll to position [1, 0]
